Goal: Find specific page/section

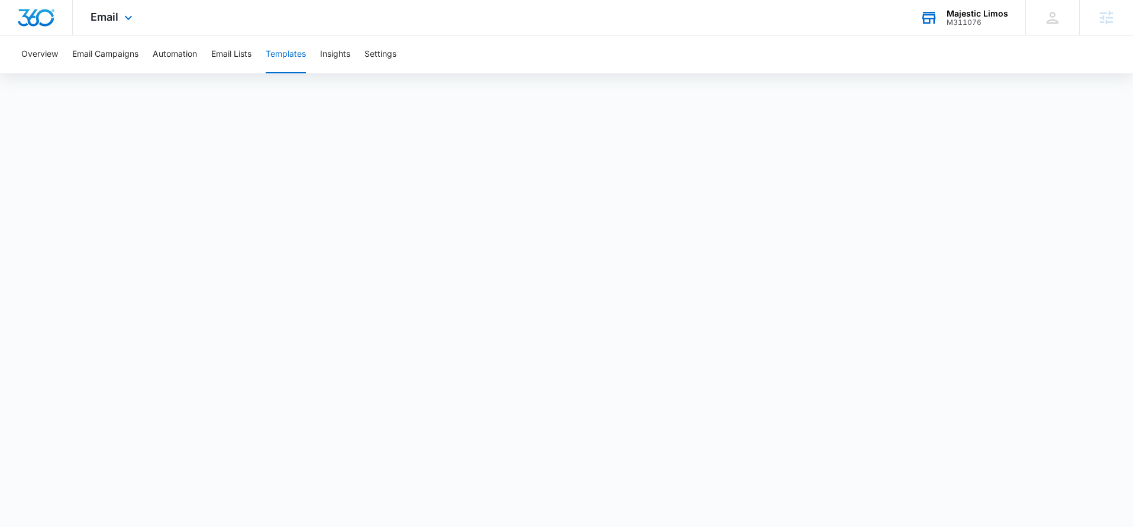
click at [973, 19] on div "M311076" at bounding box center [978, 22] width 62 height 8
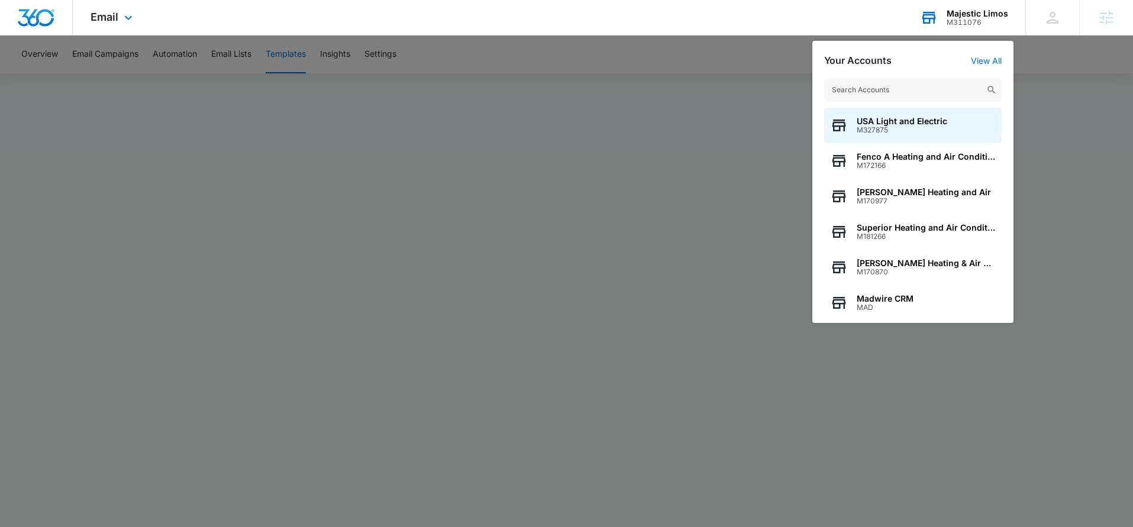
click at [862, 91] on input "text" at bounding box center [913, 90] width 178 height 24
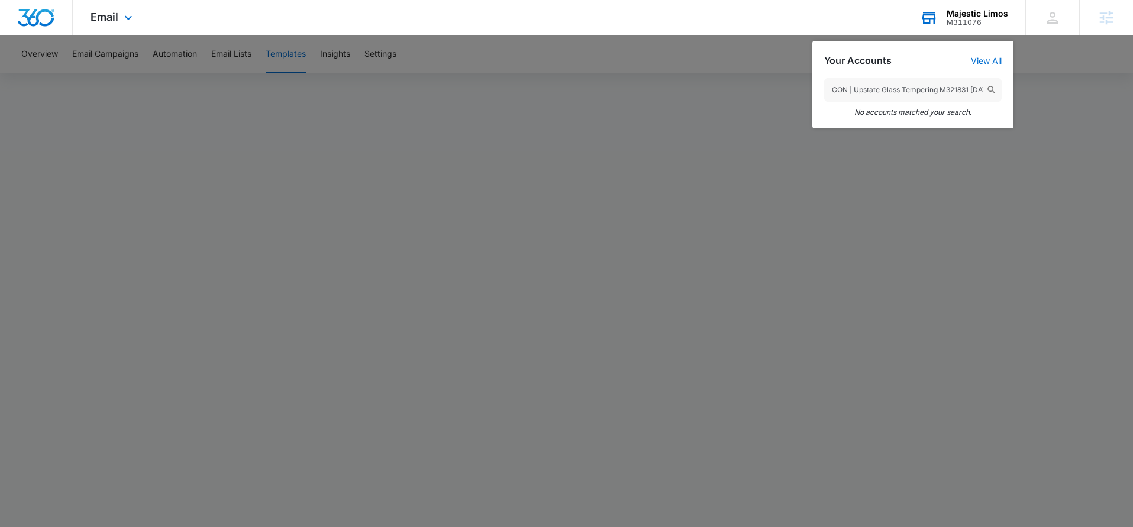
drag, startPoint x: 923, startPoint y: 89, endPoint x: 821, endPoint y: 88, distance: 102.4
click at [821, 88] on div "CON | Upstate Glass Tempering M321831 [DATE] No accounts matched your search." at bounding box center [913, 97] width 201 height 62
click at [916, 92] on input "M321831 [DATE]" at bounding box center [913, 90] width 178 height 24
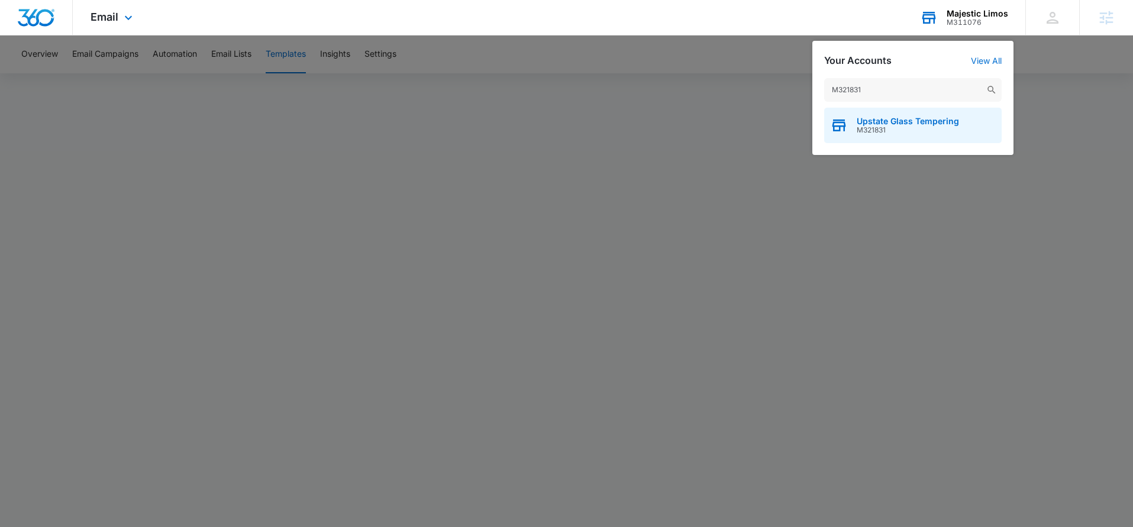
type input "M321831"
click at [924, 130] on span "M321831" at bounding box center [908, 130] width 102 height 8
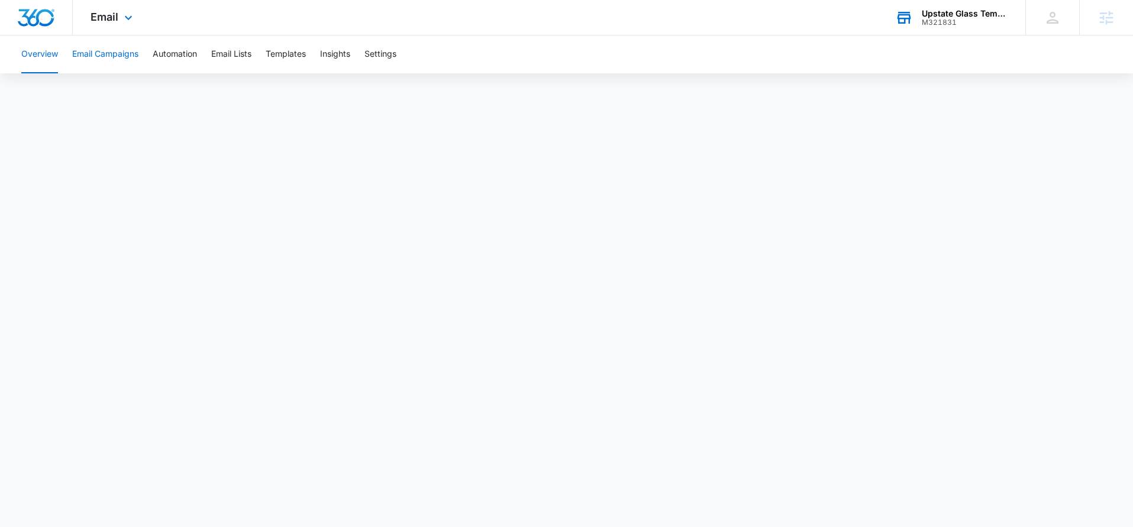
click at [91, 56] on button "Email Campaigns" at bounding box center [105, 55] width 66 height 38
click at [294, 55] on button "Templates" at bounding box center [286, 55] width 40 height 38
click at [130, 19] on icon at bounding box center [128, 20] width 7 height 4
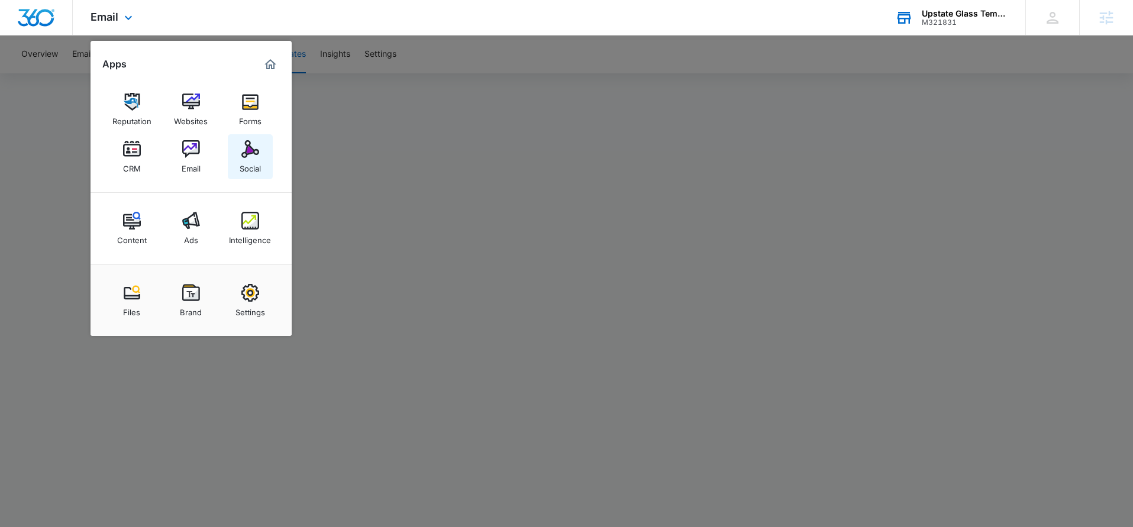
click at [248, 147] on img at bounding box center [250, 149] width 18 height 18
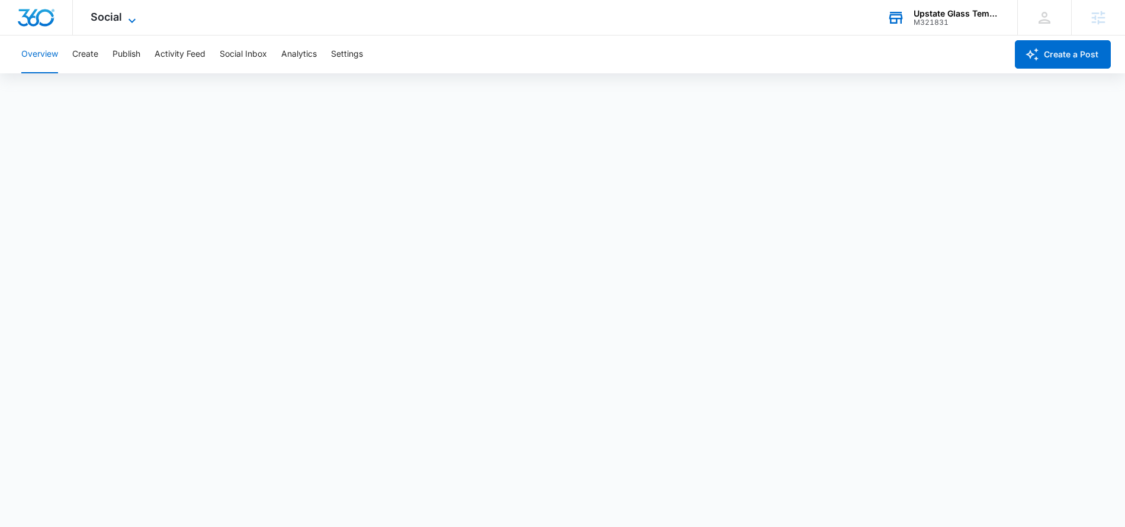
click at [128, 20] on icon at bounding box center [132, 21] width 14 height 14
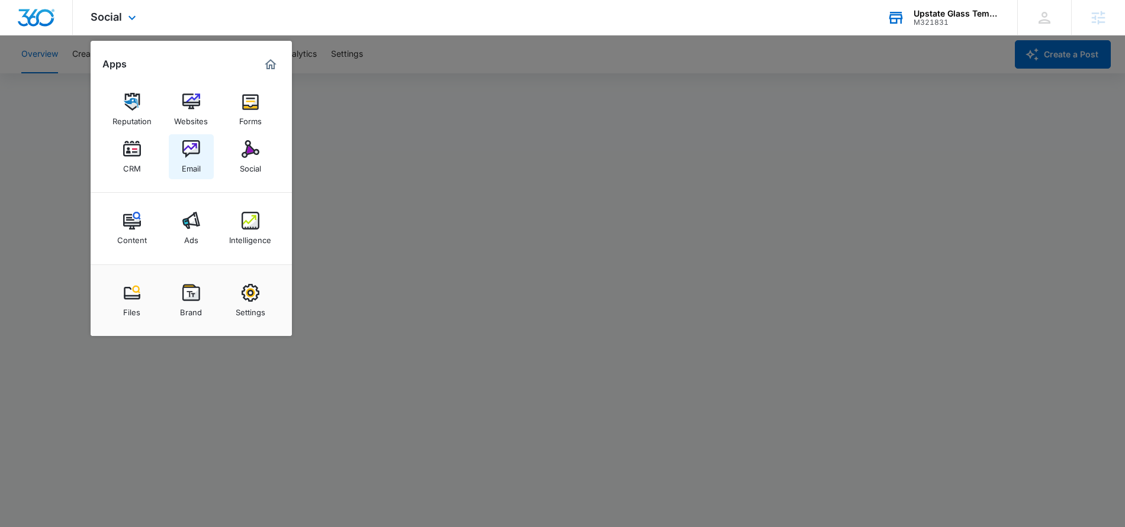
click at [198, 170] on div "Email" at bounding box center [191, 165] width 19 height 15
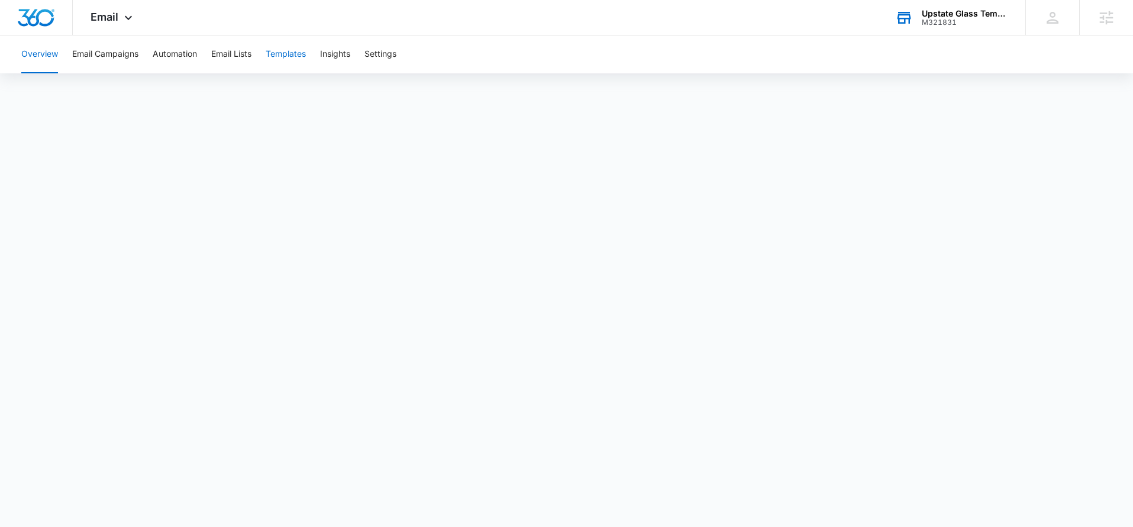
click at [300, 56] on button "Templates" at bounding box center [286, 55] width 40 height 38
click at [125, 14] on icon at bounding box center [128, 21] width 14 height 14
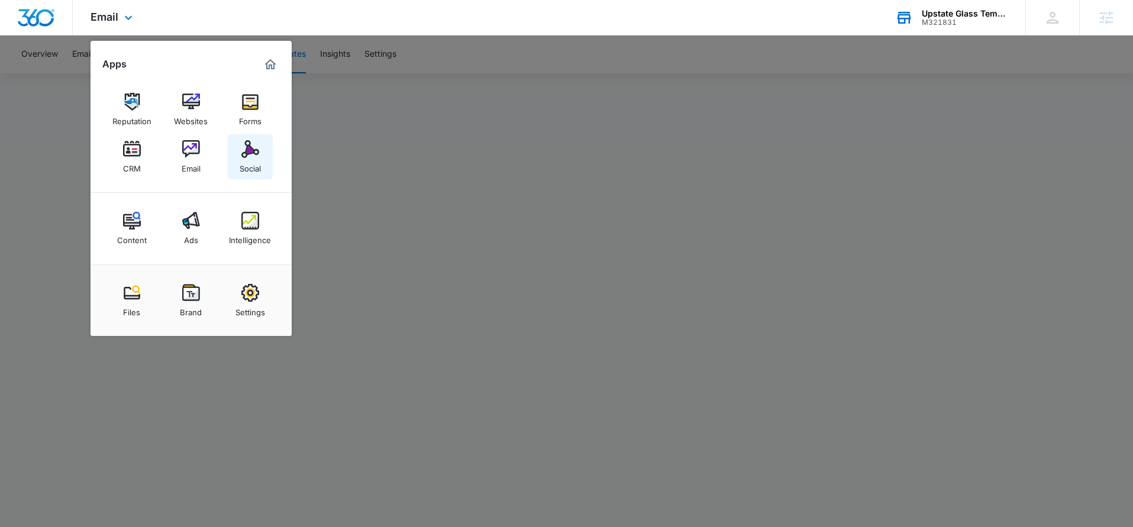
click at [236, 167] on link "Social" at bounding box center [250, 156] width 45 height 45
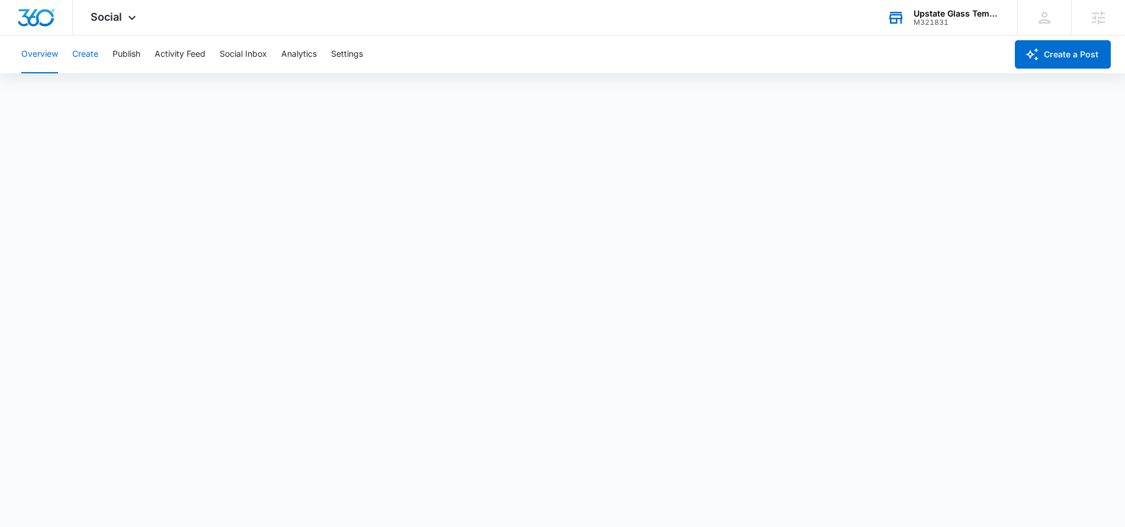
click at [84, 53] on button "Create" at bounding box center [85, 55] width 26 height 38
